Goal: Information Seeking & Learning: Learn about a topic

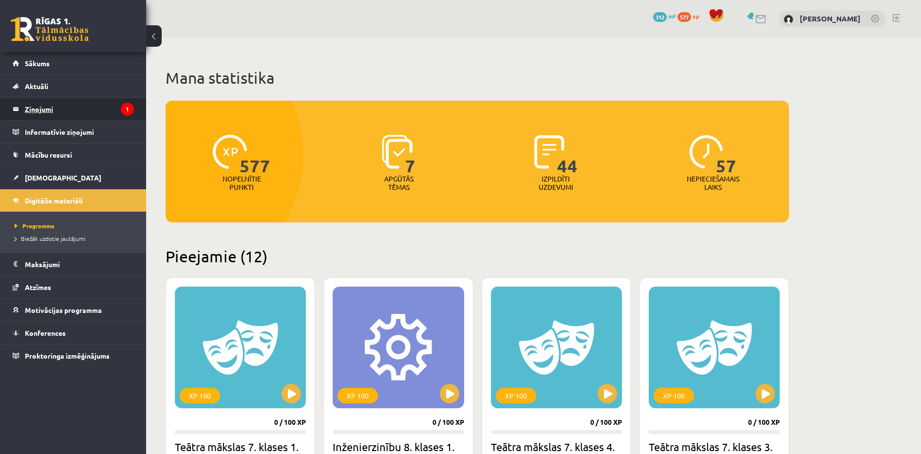
click at [78, 116] on legend "Ziņojumi 1" at bounding box center [79, 109] width 109 height 22
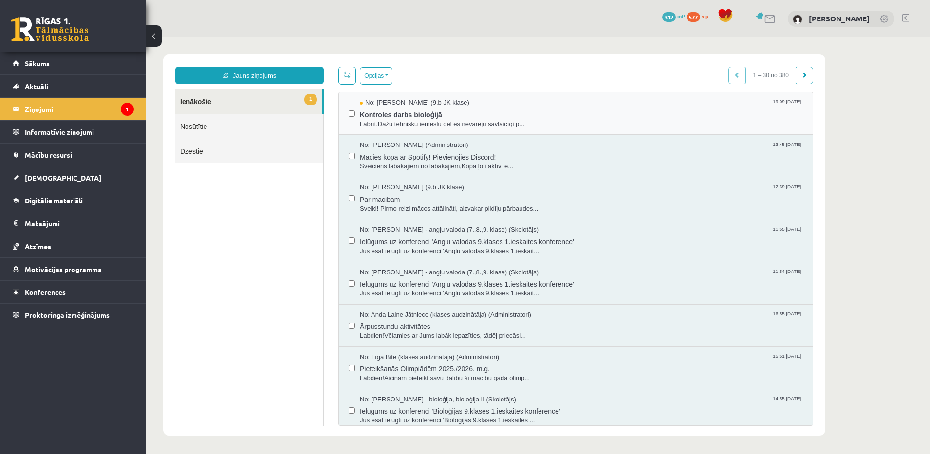
click at [490, 117] on span "Kontroles darbs bioloģijā" at bounding box center [581, 114] width 443 height 12
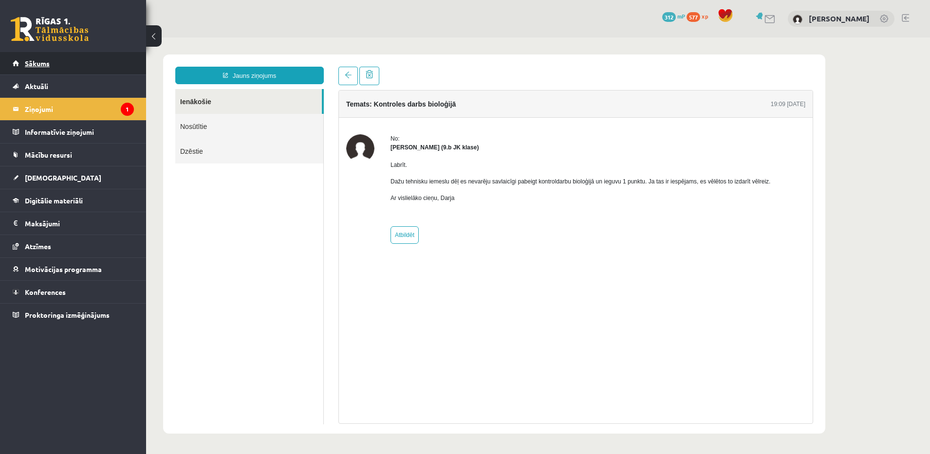
click at [31, 62] on span "Sākums" at bounding box center [37, 63] width 25 height 9
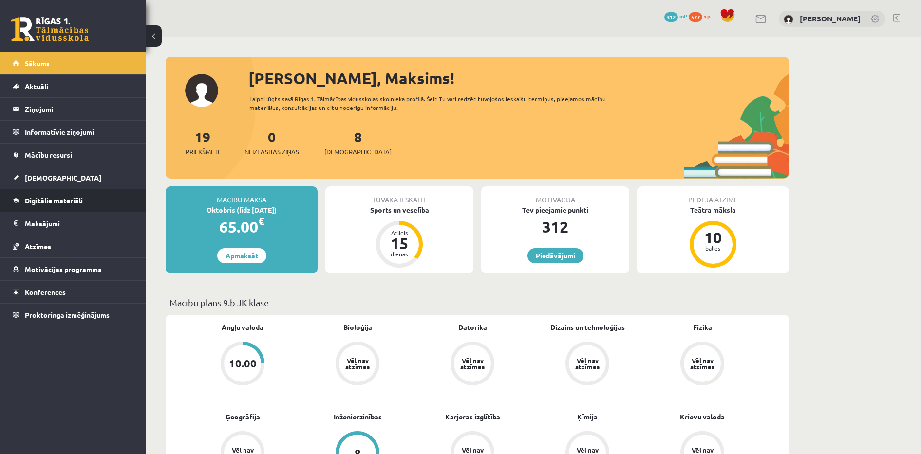
click at [57, 192] on link "Digitālie materiāli" at bounding box center [73, 200] width 121 height 22
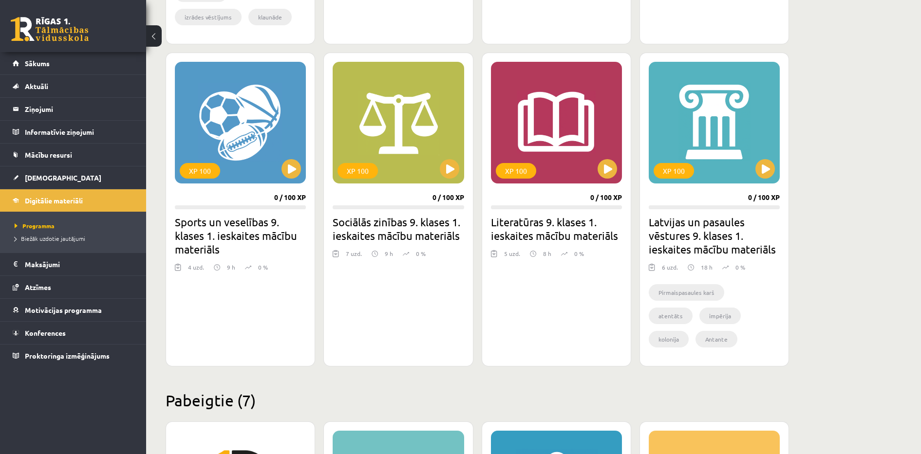
scroll to position [828, 0]
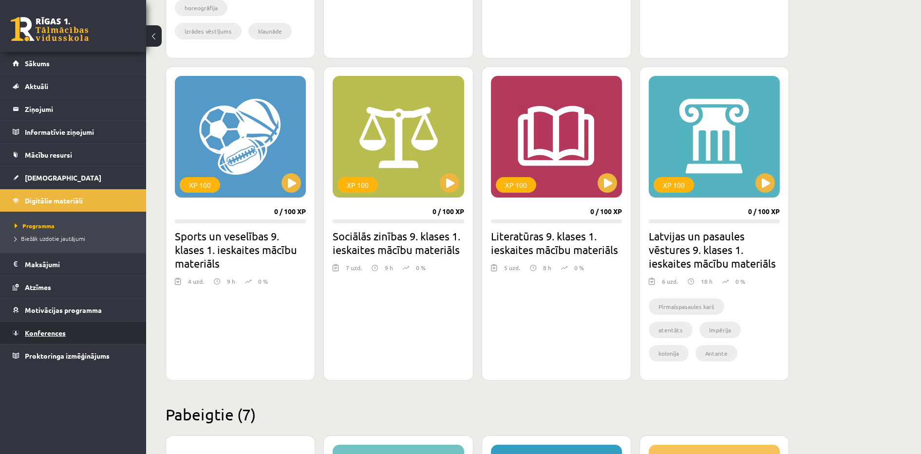
click at [44, 339] on link "Konferences" at bounding box center [73, 333] width 121 height 22
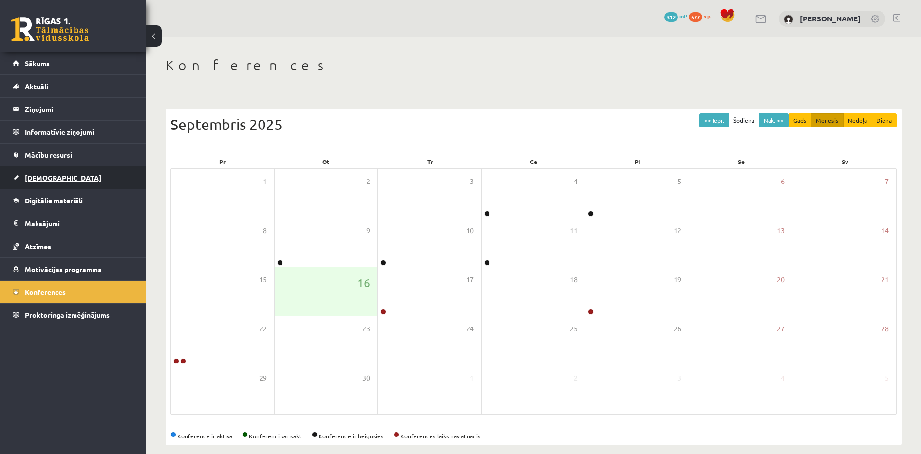
click at [52, 172] on link "[DEMOGRAPHIC_DATA]" at bounding box center [73, 178] width 121 height 22
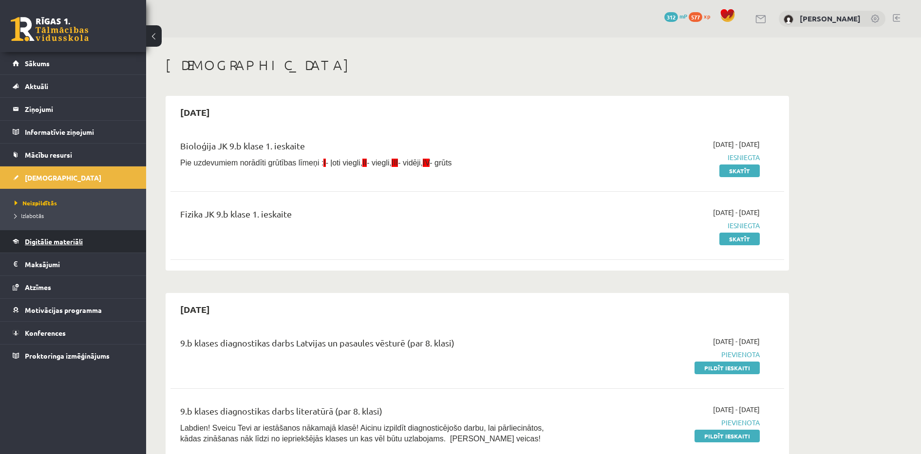
click at [67, 245] on span "Digitālie materiāli" at bounding box center [54, 241] width 58 height 9
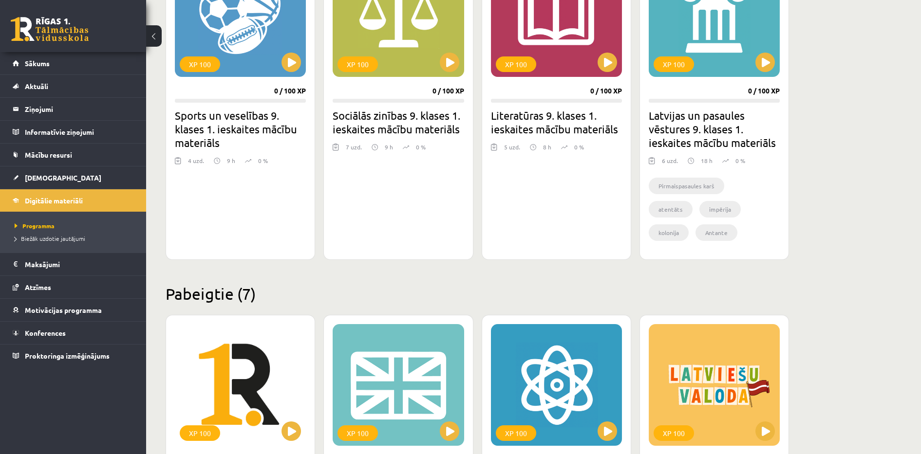
scroll to position [920, 0]
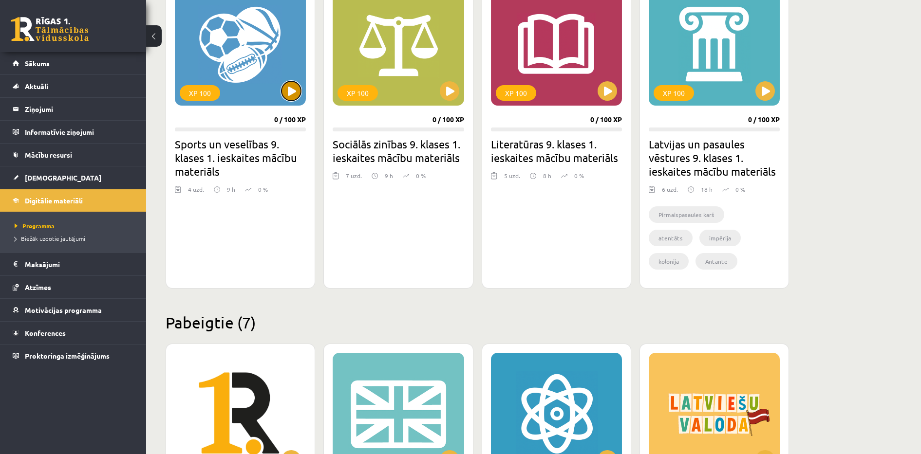
click at [291, 98] on button at bounding box center [290, 90] width 19 height 19
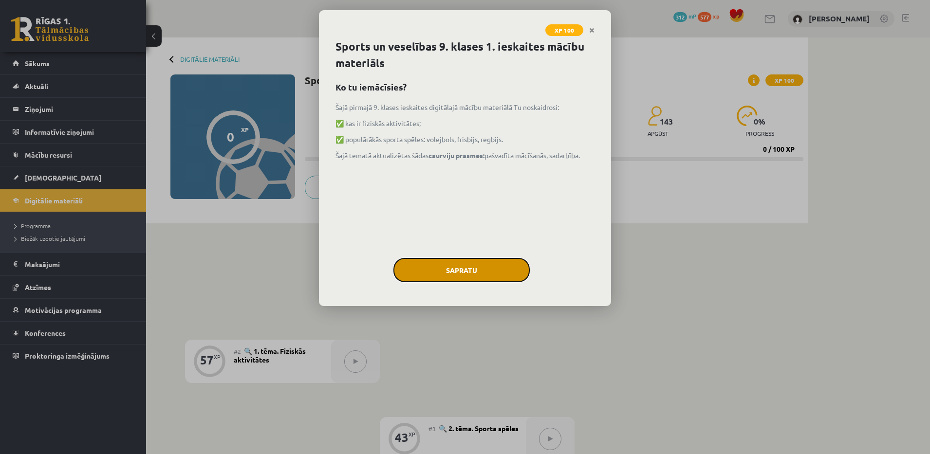
click at [472, 270] on button "Sapratu" at bounding box center [461, 270] width 136 height 24
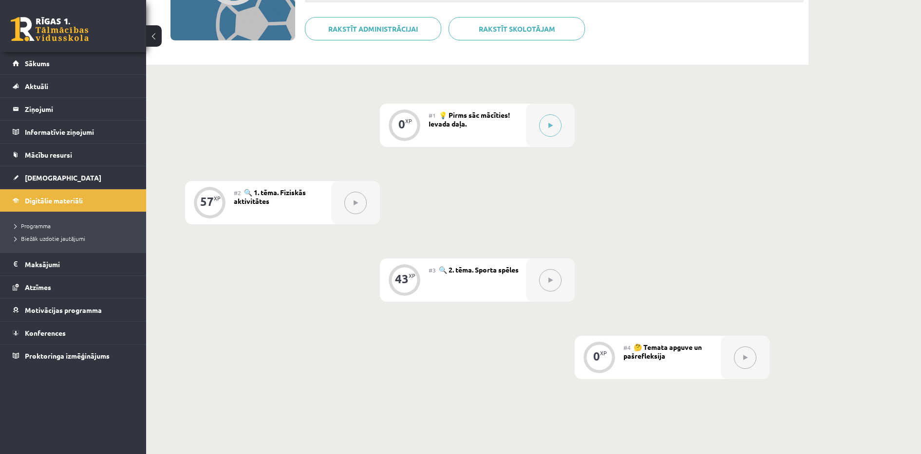
scroll to position [160, 0]
click at [634, 308] on div "0 XP #1 💡 Pirms sāc mācīties! Ievada daļa. 57 XP #2 🔍 1. tēma. Fiziskās aktivit…" at bounding box center [477, 241] width 584 height 276
click at [633, 309] on div "0 XP #1 💡 Pirms sāc mācīties! Ievada daļa. 57 XP #2 🔍 1. tēma. Fiziskās aktivit…" at bounding box center [477, 241] width 584 height 276
drag, startPoint x: 633, startPoint y: 309, endPoint x: 338, endPoint y: 336, distance: 296.8
click at [338, 336] on div "0 XP #1 💡 Pirms sāc mācīties! Ievada daļa. 57 XP #2 🔍 1. tēma. Fiziskās aktivit…" at bounding box center [477, 241] width 584 height 276
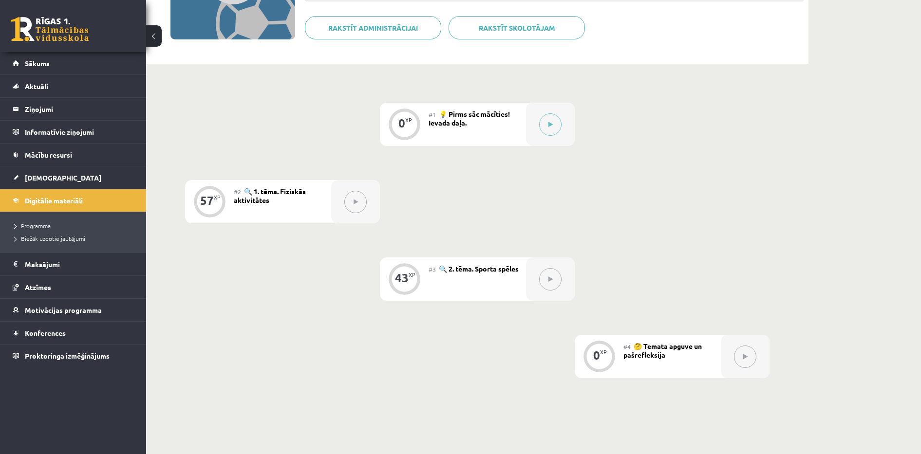
click at [338, 336] on div "0 XP #1 💡 Pirms sāc mācīties! Ievada daļa. 57 XP #2 🔍 1. tēma. Fiziskās aktivit…" at bounding box center [477, 241] width 584 height 276
click at [324, 359] on div "0 XP #1 💡 Pirms sāc mācīties! Ievada daļa. 57 XP #2 🔍 1. tēma. Fiziskās aktivit…" at bounding box center [477, 241] width 584 height 276
click at [199, 250] on div "0 XP #1 💡 Pirms sāc mācīties! Ievada daļa. 57 XP #2 🔍 1. tēma. Fiziskās aktivit…" at bounding box center [477, 241] width 584 height 276
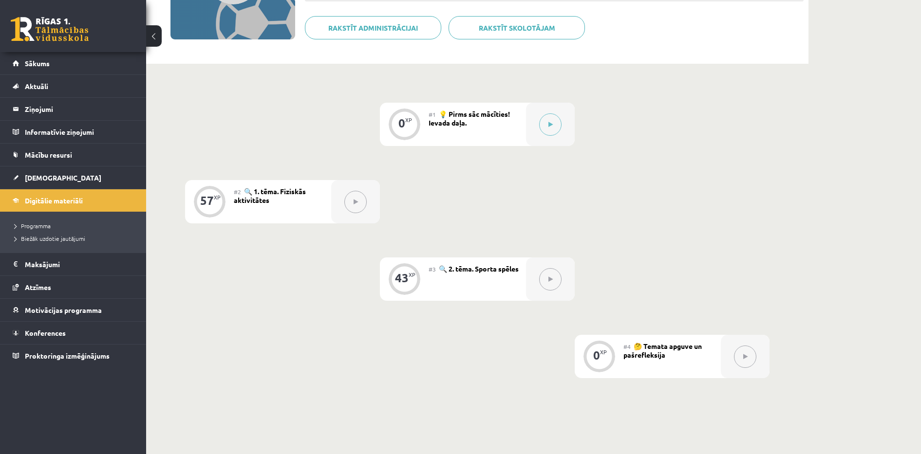
click at [199, 250] on div "0 XP #1 💡 Pirms sāc mācīties! Ievada daļa. 57 XP #2 🔍 1. tēma. Fiziskās aktivit…" at bounding box center [477, 241] width 584 height 276
click at [206, 205] on div "57" at bounding box center [207, 200] width 14 height 9
